Goal: Task Accomplishment & Management: Use online tool/utility

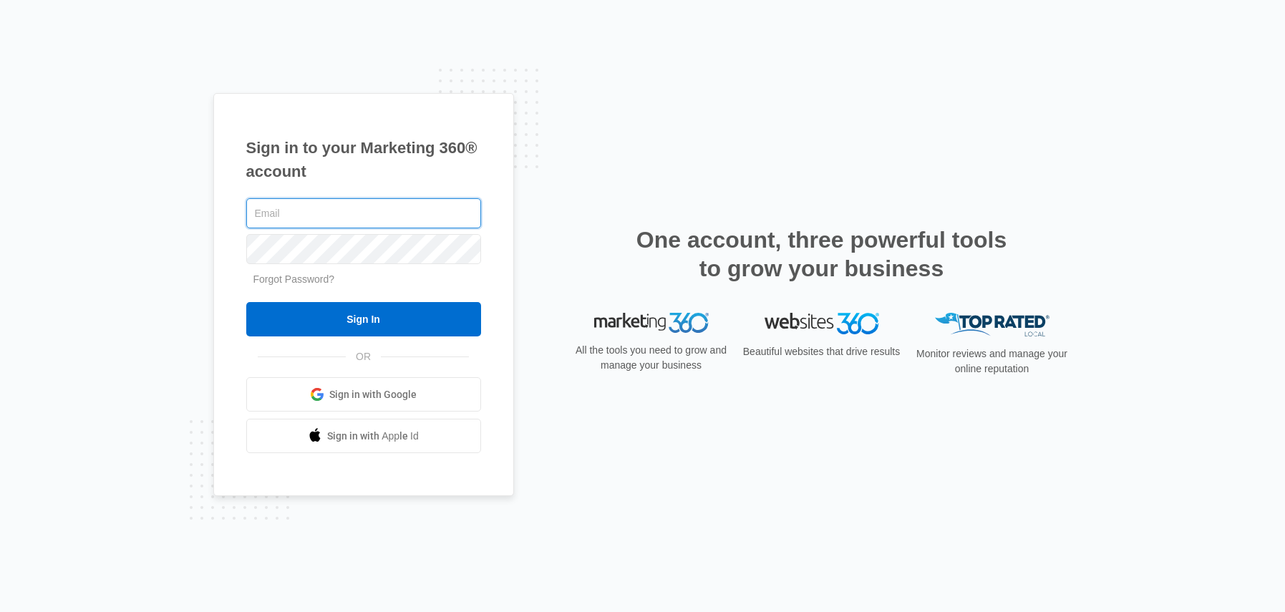
type input "[PERSON_NAME][EMAIL_ADDRESS][PERSON_NAME][DOMAIN_NAME]"
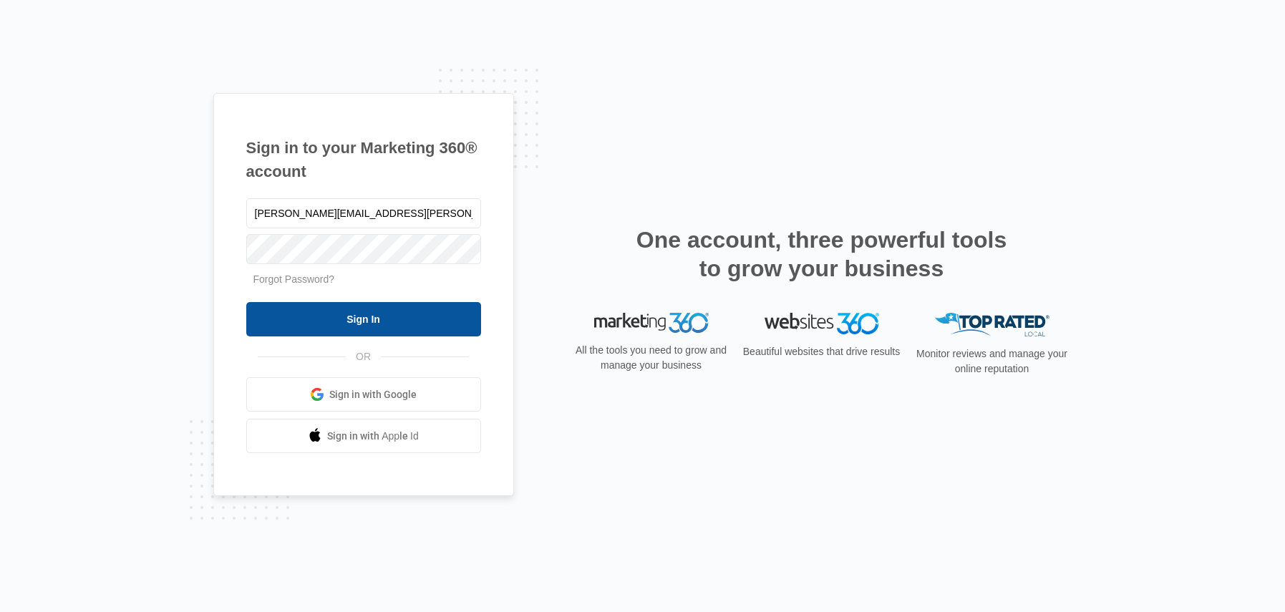
click at [368, 316] on input "Sign In" at bounding box center [363, 319] width 235 height 34
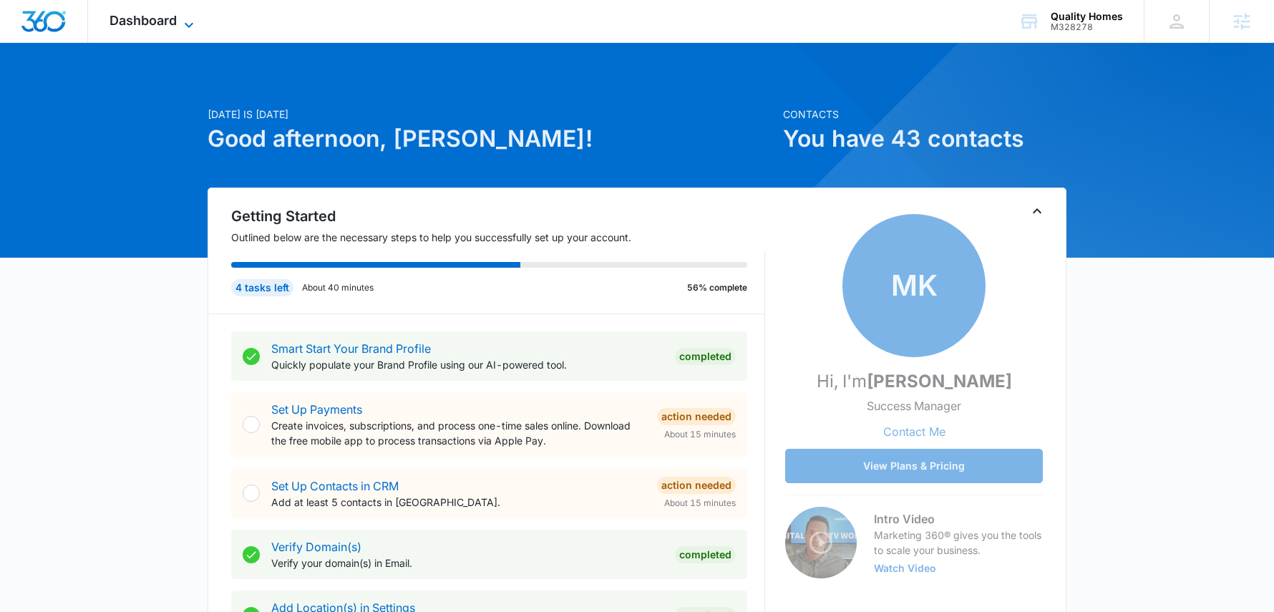
click at [168, 23] on span "Dashboard" at bounding box center [143, 20] width 67 height 15
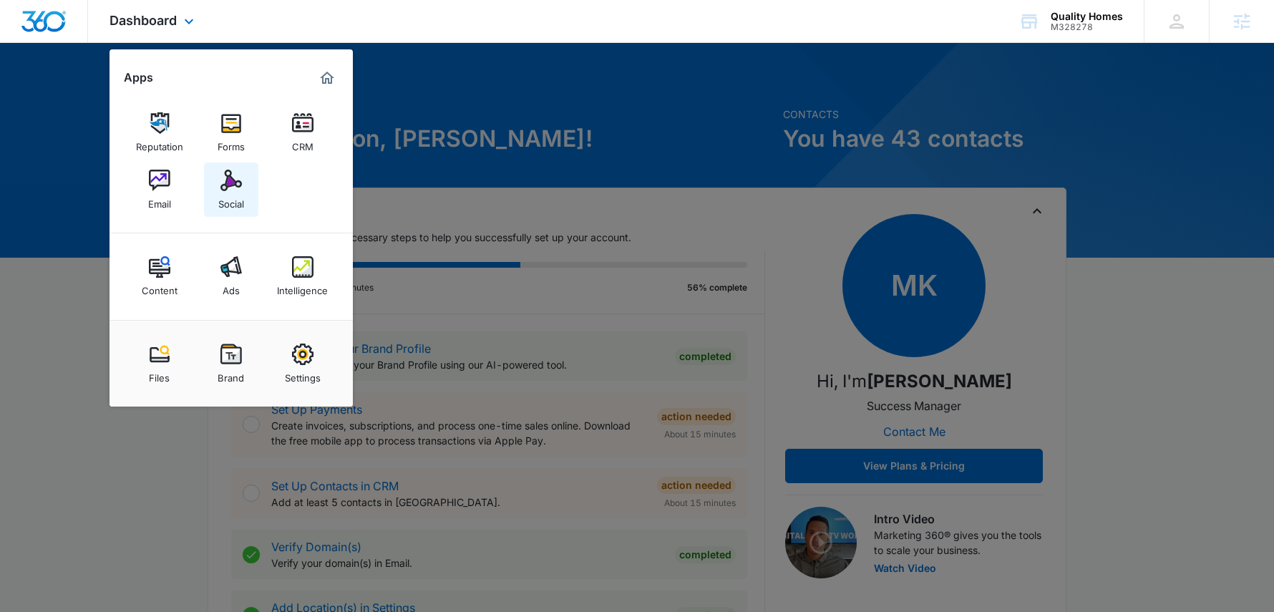
click at [233, 198] on div "Social" at bounding box center [231, 200] width 26 height 19
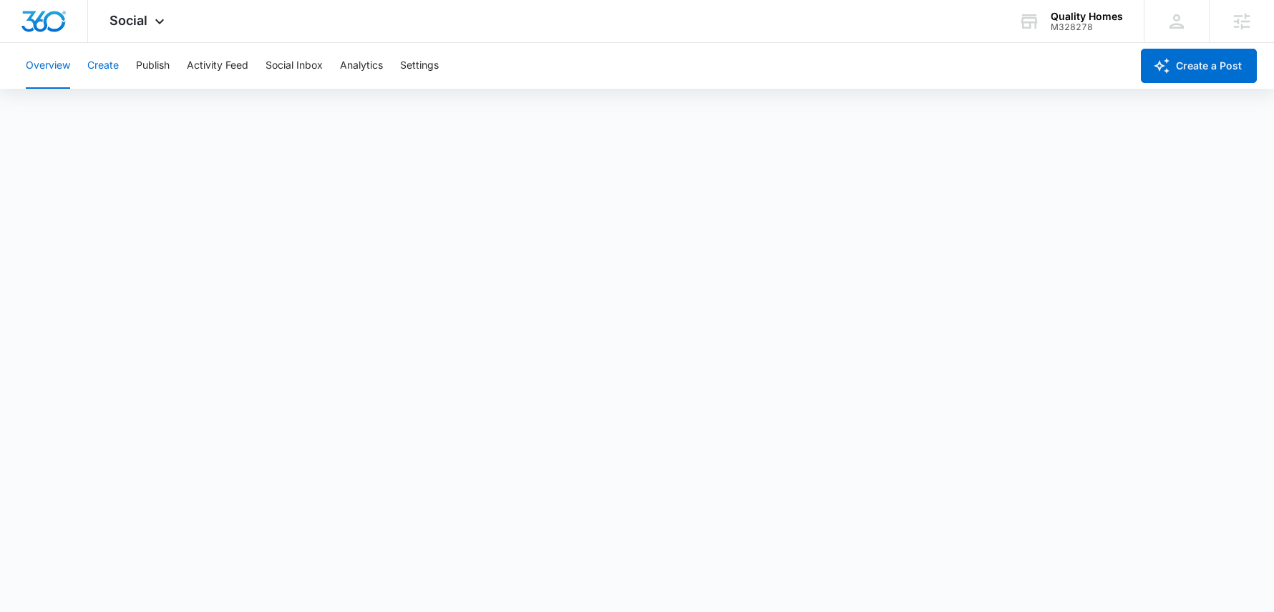
click at [105, 69] on button "Create" at bounding box center [102, 66] width 31 height 46
